Goal: Transaction & Acquisition: Purchase product/service

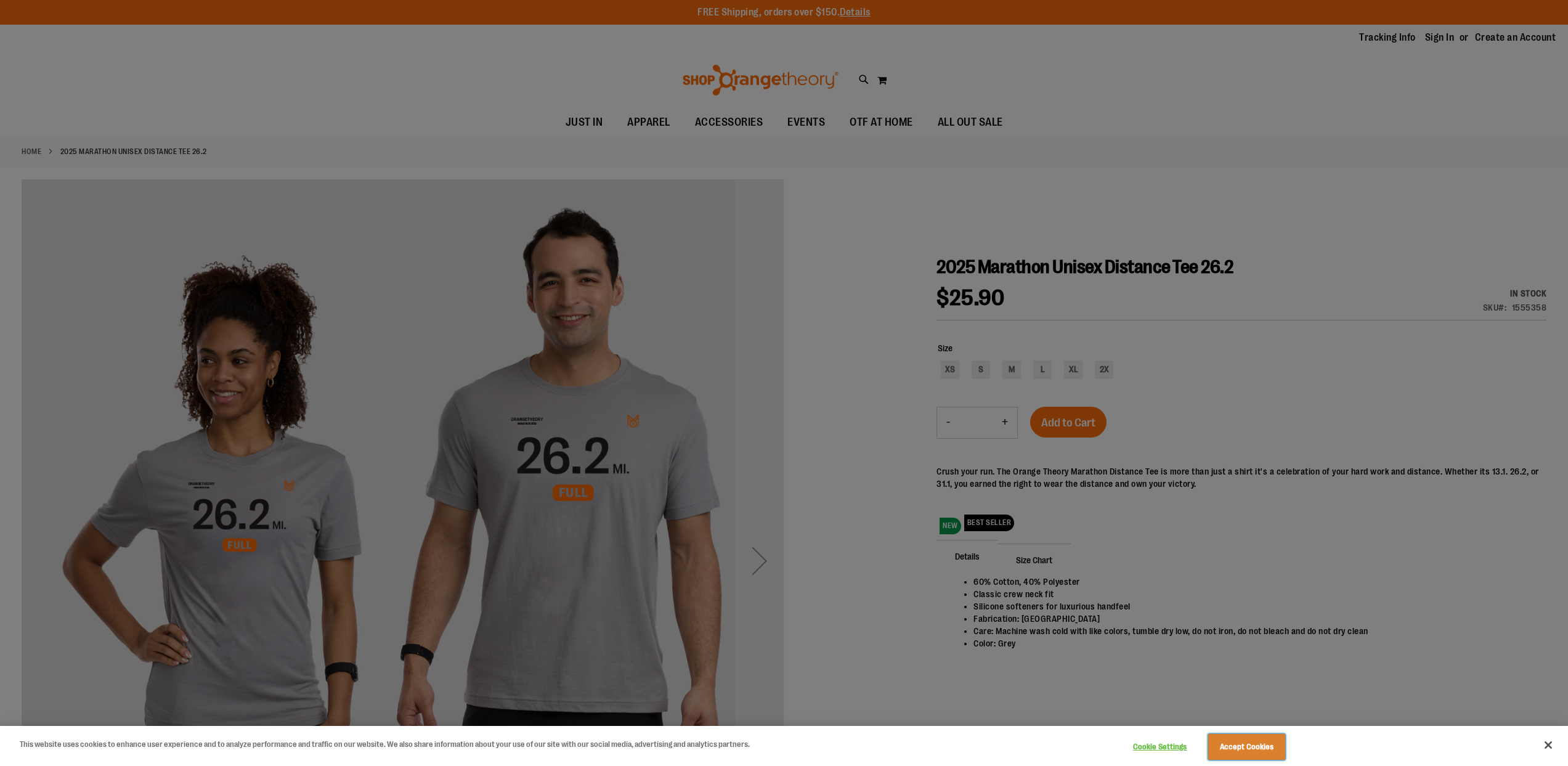
click at [1251, 744] on button "Accept Cookies" at bounding box center [1247, 747] width 77 height 26
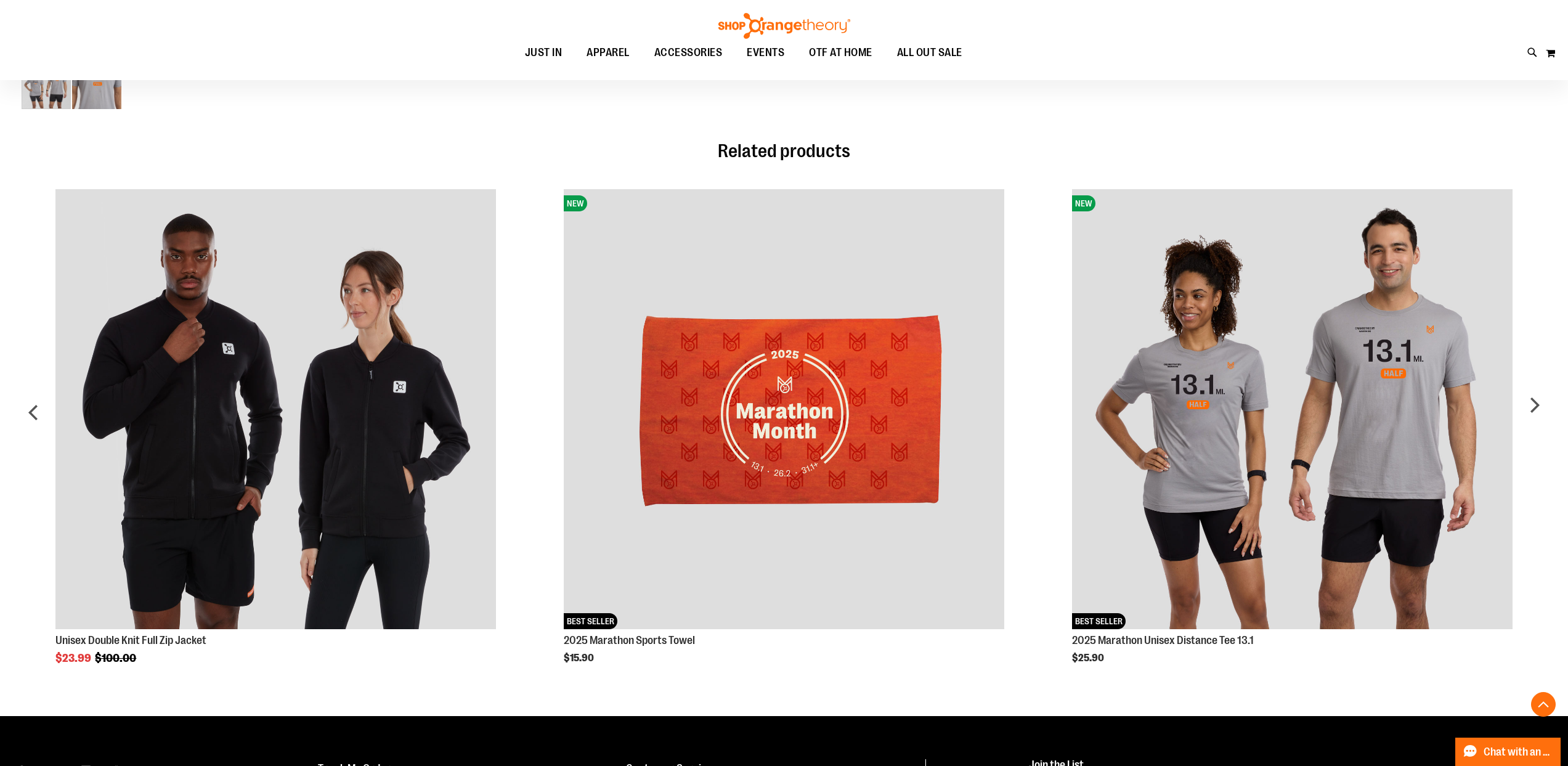
scroll to position [880, 0]
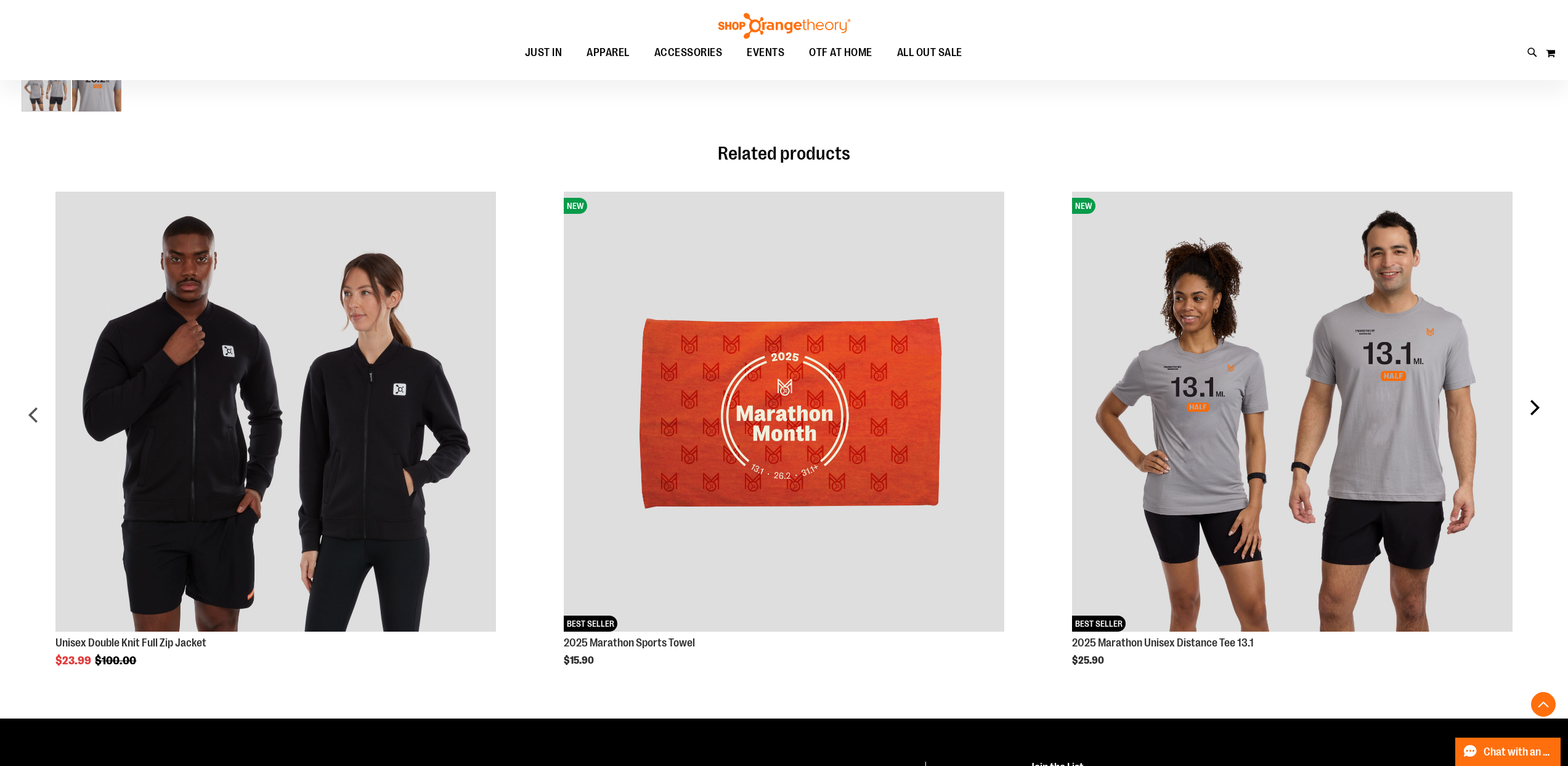
click at [1530, 404] on div "next" at bounding box center [1534, 419] width 25 height 493
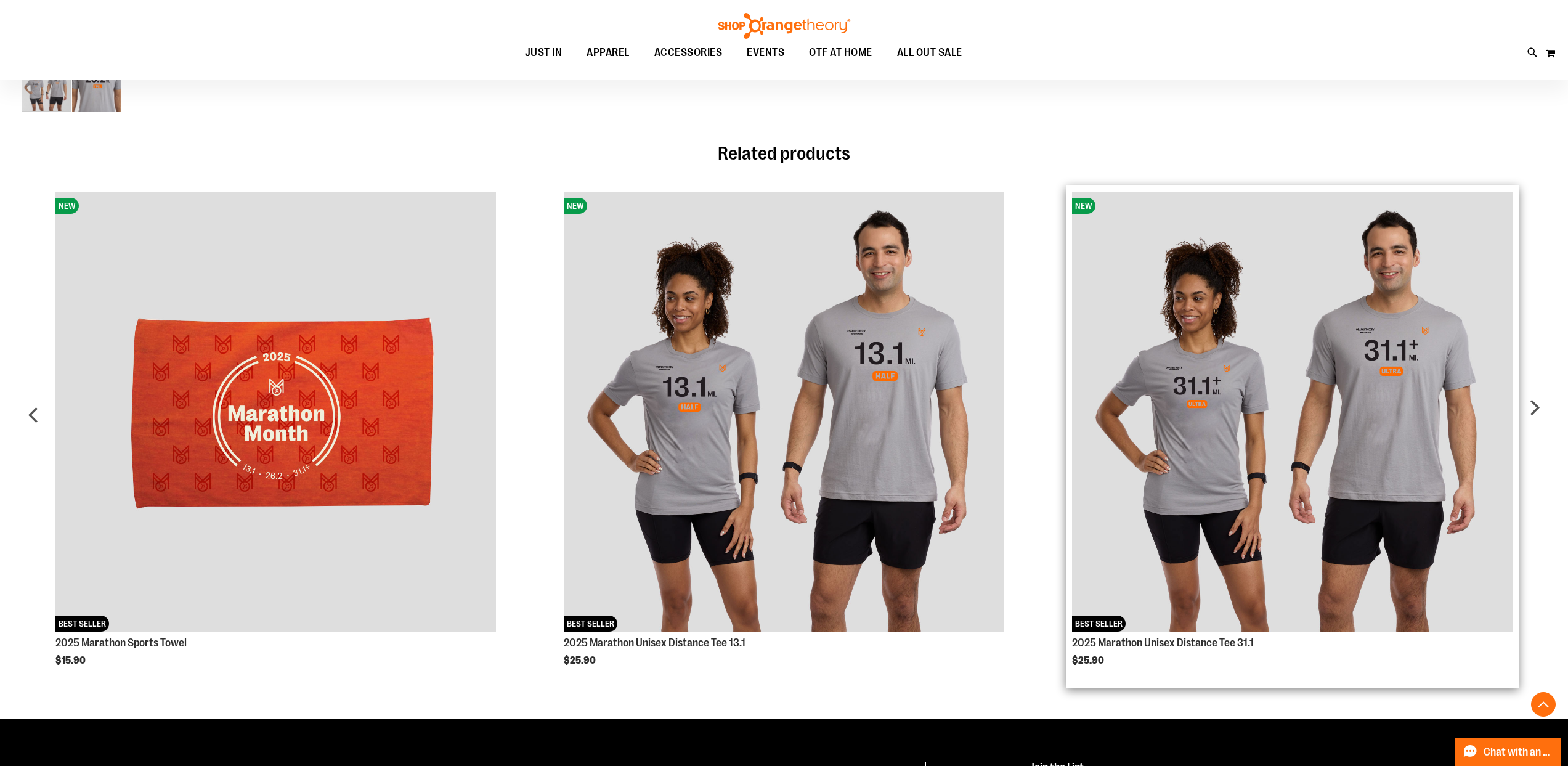
click at [1427, 388] on img "Product Page Link" at bounding box center [1292, 411] width 440 height 440
